Goal: Task Accomplishment & Management: Manage account settings

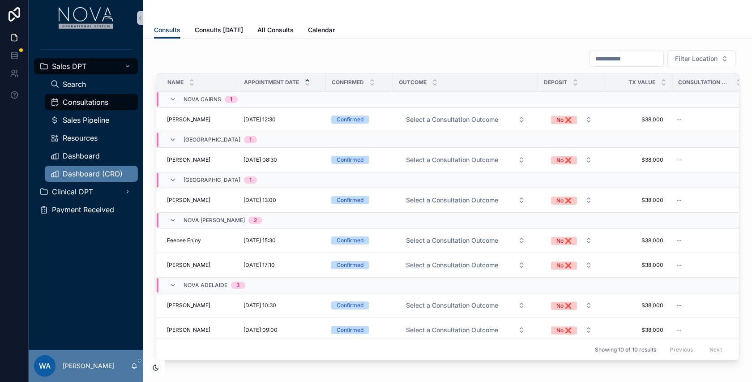
click at [87, 174] on span "Dashboard (CRO)" at bounding box center [93, 173] width 60 height 7
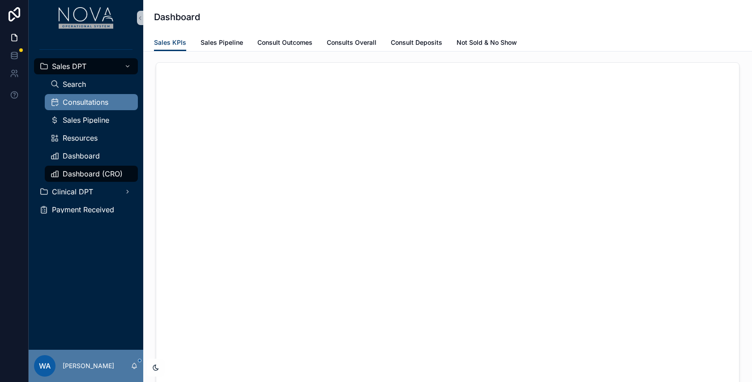
click at [77, 98] on span "Consultations" at bounding box center [86, 101] width 46 height 7
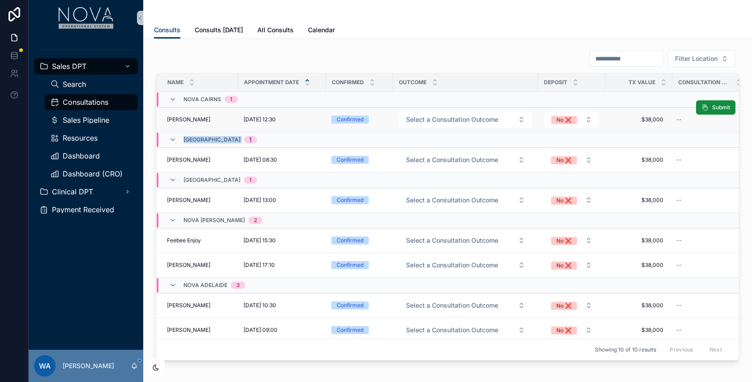
drag, startPoint x: 516, startPoint y: 133, endPoint x: 670, endPoint y: 122, distance: 154.8
click at [669, 122] on tbody "Nova Cairns 1 [PERSON_NAME] [PERSON_NAME] [DATE] 12:30 [DATE] 12:30 Confirmed S…" at bounding box center [452, 262] width 592 height 340
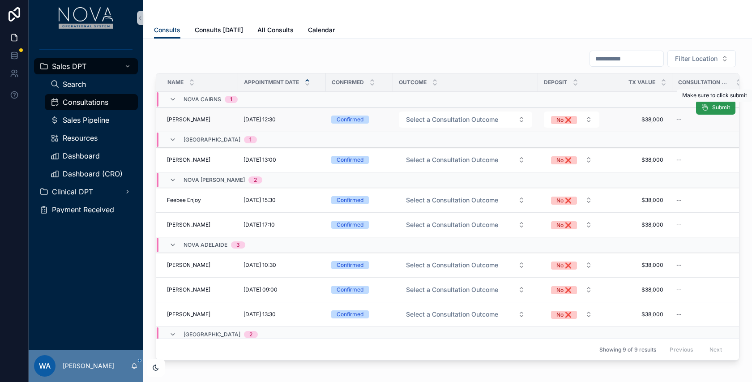
click at [721, 107] on span "Submit" at bounding box center [721, 107] width 18 height 7
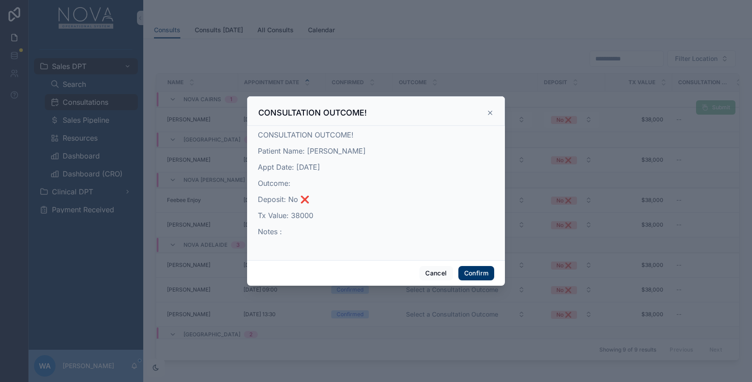
click at [493, 115] on icon at bounding box center [489, 112] width 7 height 7
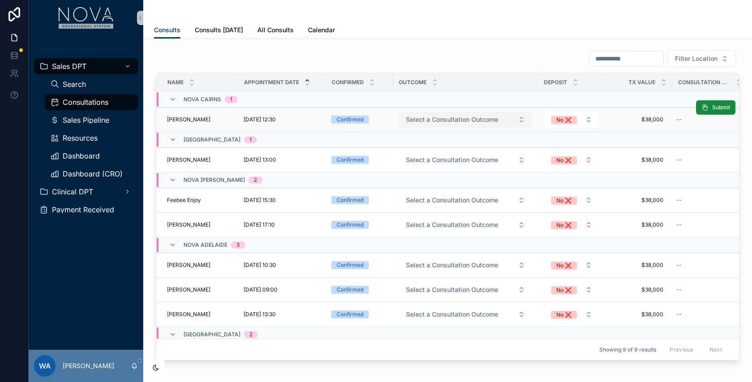
click at [465, 122] on span "Select a Consultation Outcome" at bounding box center [452, 119] width 92 height 9
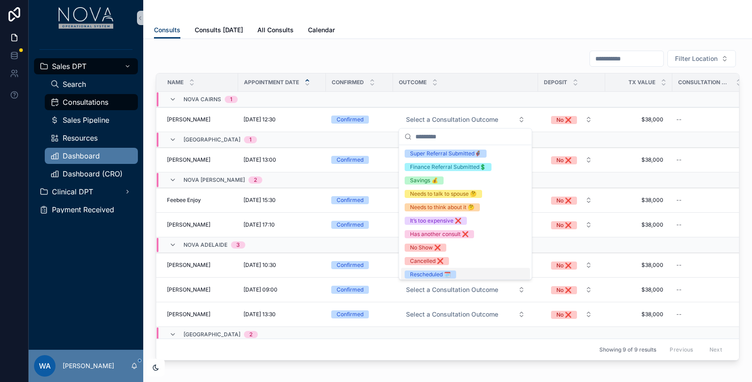
click at [90, 155] on span "Dashboard" at bounding box center [81, 155] width 37 height 7
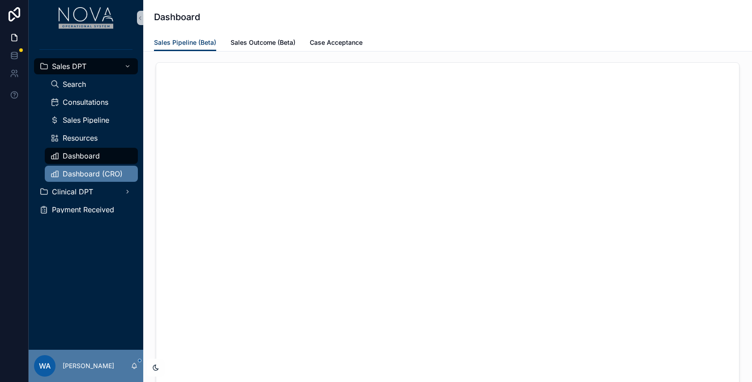
click at [87, 168] on div "Dashboard (CRO)" at bounding box center [91, 173] width 82 height 14
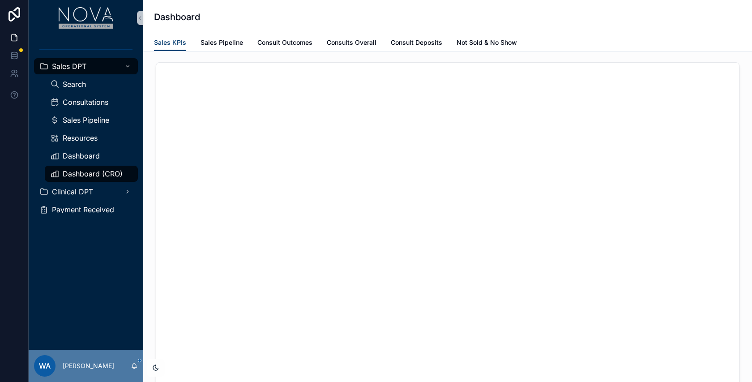
click at [87, 168] on div "Dashboard (CRO)" at bounding box center [91, 173] width 82 height 14
